Goal: Register for event/course

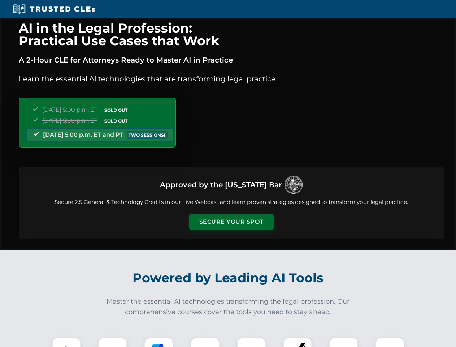
click at [231, 222] on button "Secure Your Spot" at bounding box center [231, 221] width 84 height 17
click at [66, 342] on img at bounding box center [66, 351] width 21 height 21
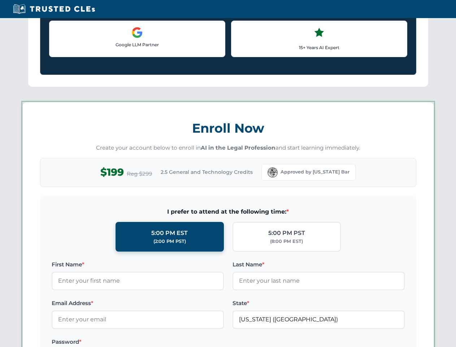
click at [159, 342] on label "Password *" at bounding box center [138, 341] width 172 height 9
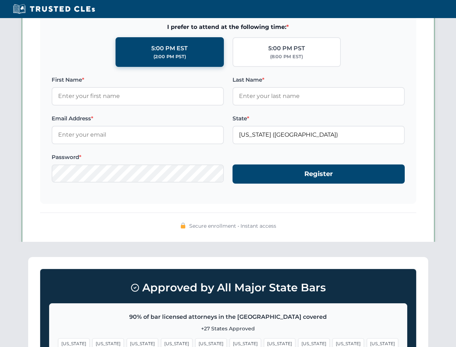
click at [332, 342] on span "[US_STATE]" at bounding box center [347, 343] width 31 height 10
